Goal: Task Accomplishment & Management: Use online tool/utility

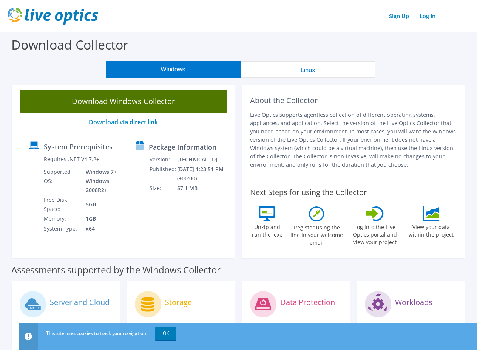
click at [124, 101] on link "Download Windows Collector" at bounding box center [124, 101] width 208 height 23
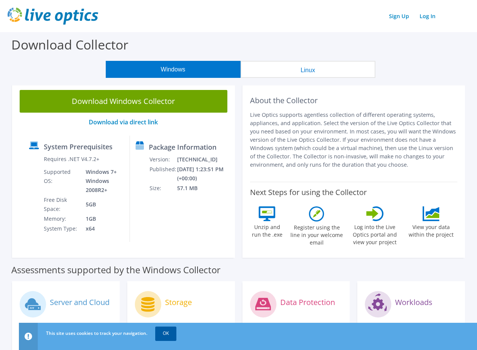
click at [166, 333] on link "OK" at bounding box center [165, 333] width 21 height 14
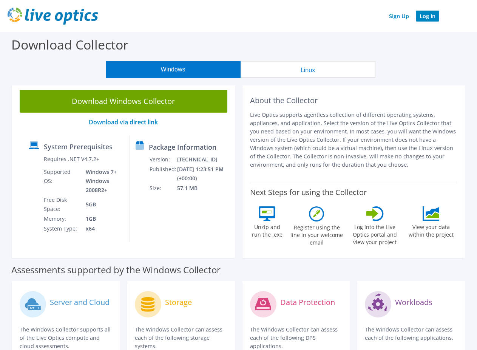
click at [422, 16] on link "Log In" at bounding box center [427, 16] width 23 height 11
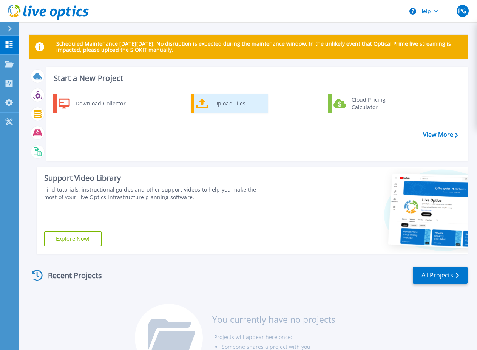
click at [241, 111] on div "Upload Files" at bounding box center [238, 103] width 56 height 15
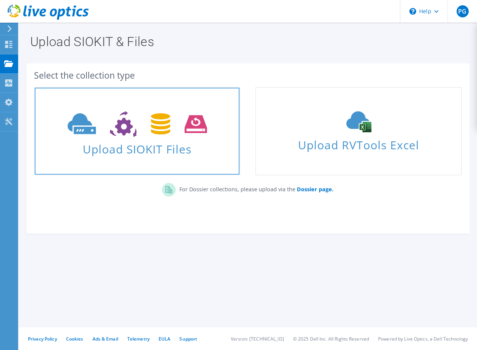
click at [116, 135] on icon at bounding box center [137, 124] width 139 height 26
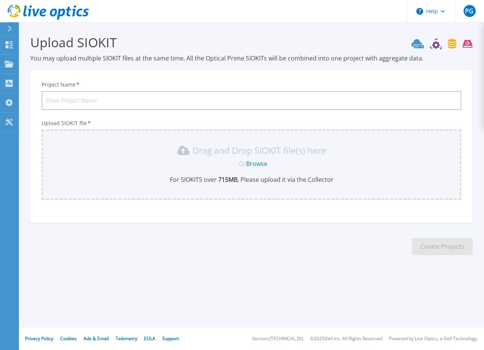
click at [77, 102] on input "Project Name *" at bounding box center [251, 100] width 419 height 19
paste input "Informationsangebot fr Storage System"
type input "Informationsangebot fuer Storage System - Freie Universitaet Berlin - FUB-IT"
click at [260, 165] on link "Browse" at bounding box center [256, 163] width 21 height 8
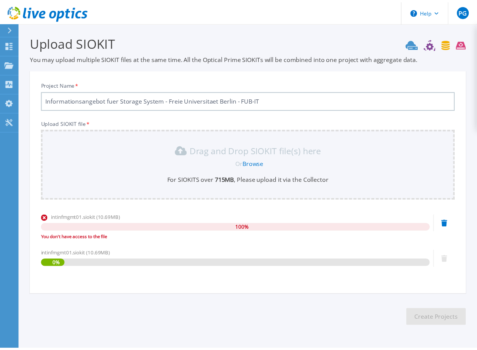
scroll to position [23, 0]
